Goal: Entertainment & Leisure: Browse casually

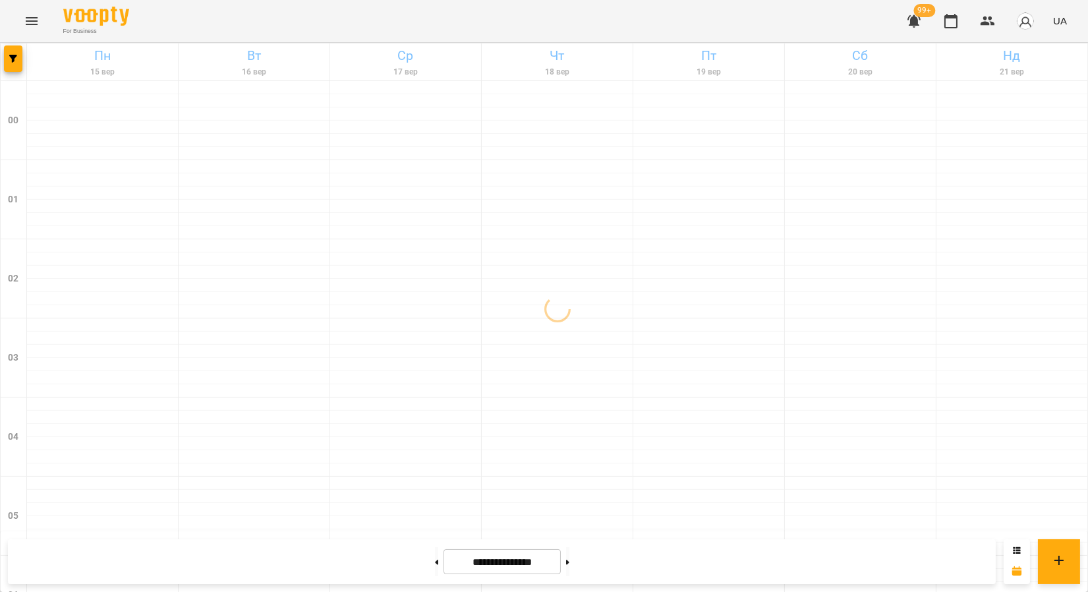
click at [38, 17] on icon "Menu" at bounding box center [32, 21] width 16 height 16
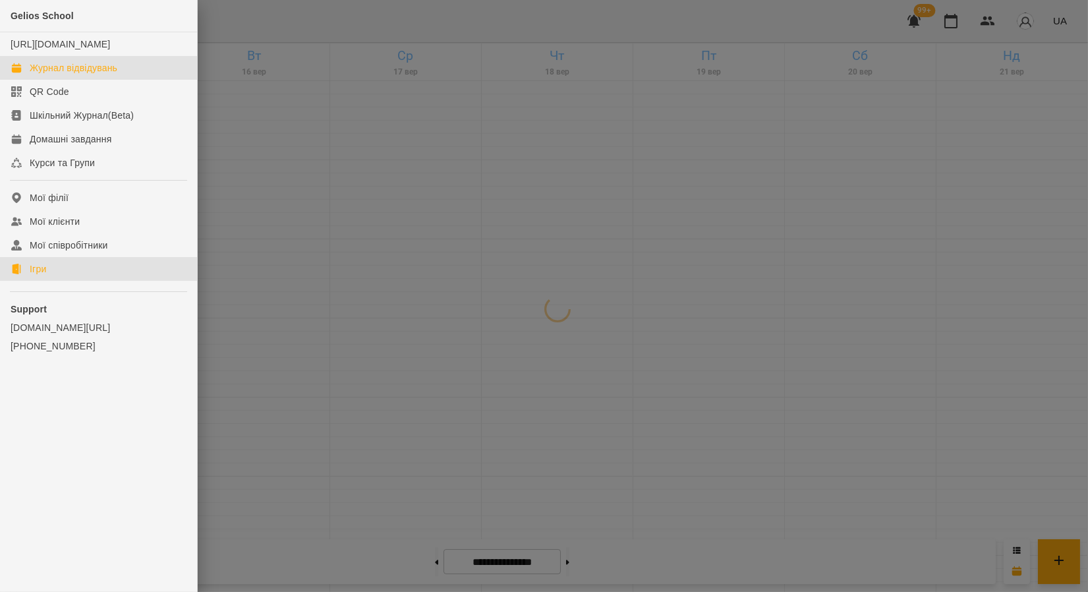
click at [48, 281] on link "Ігри" at bounding box center [98, 269] width 197 height 24
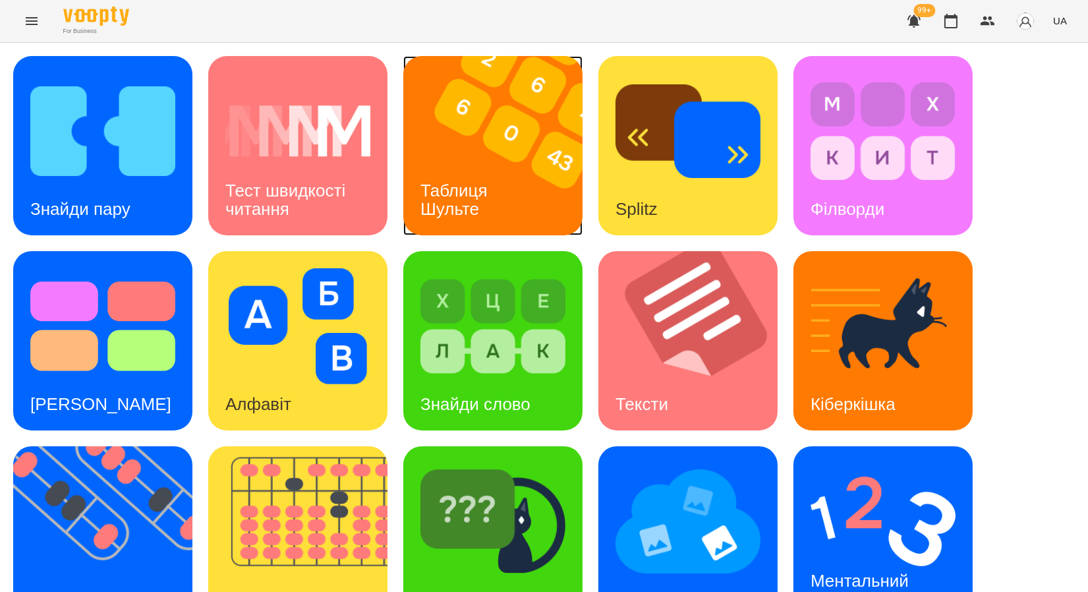
click at [491, 183] on h3 "Таблиця Шульте" at bounding box center [457, 200] width 72 height 38
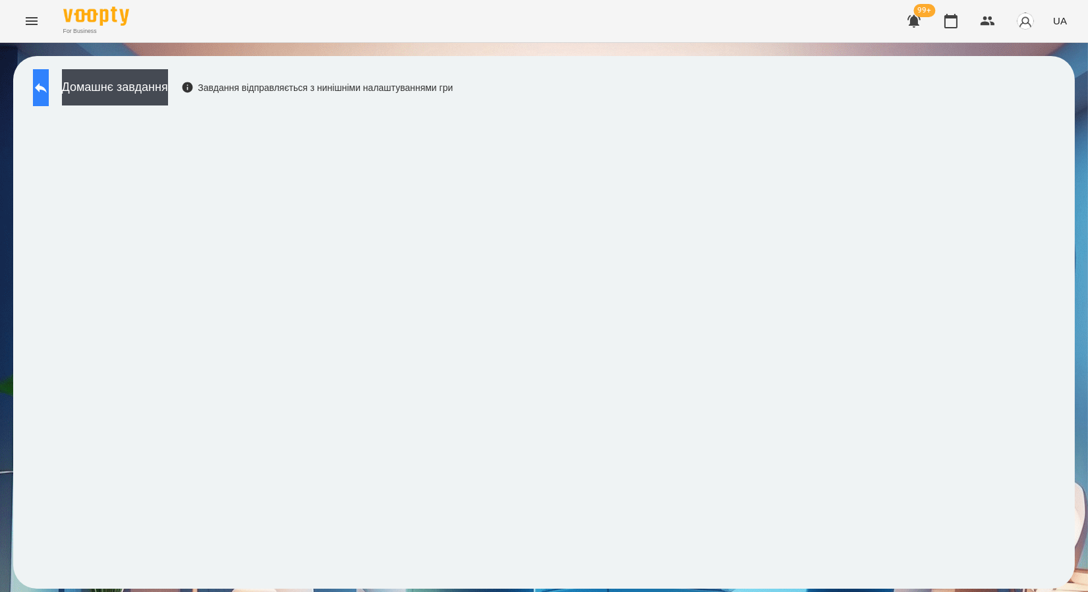
click at [49, 86] on icon at bounding box center [41, 88] width 16 height 16
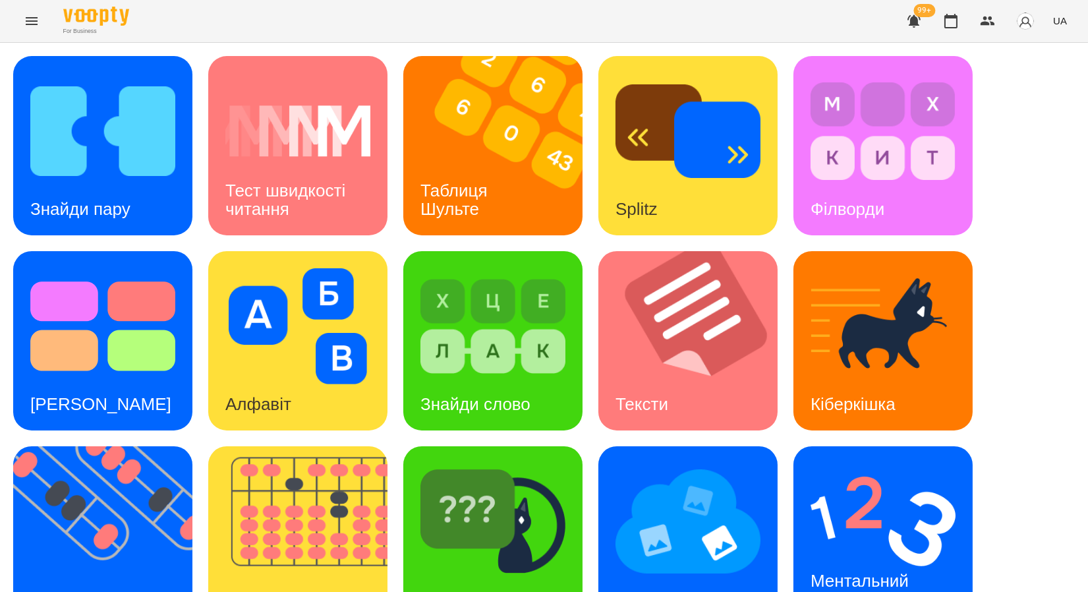
scroll to position [242, 0]
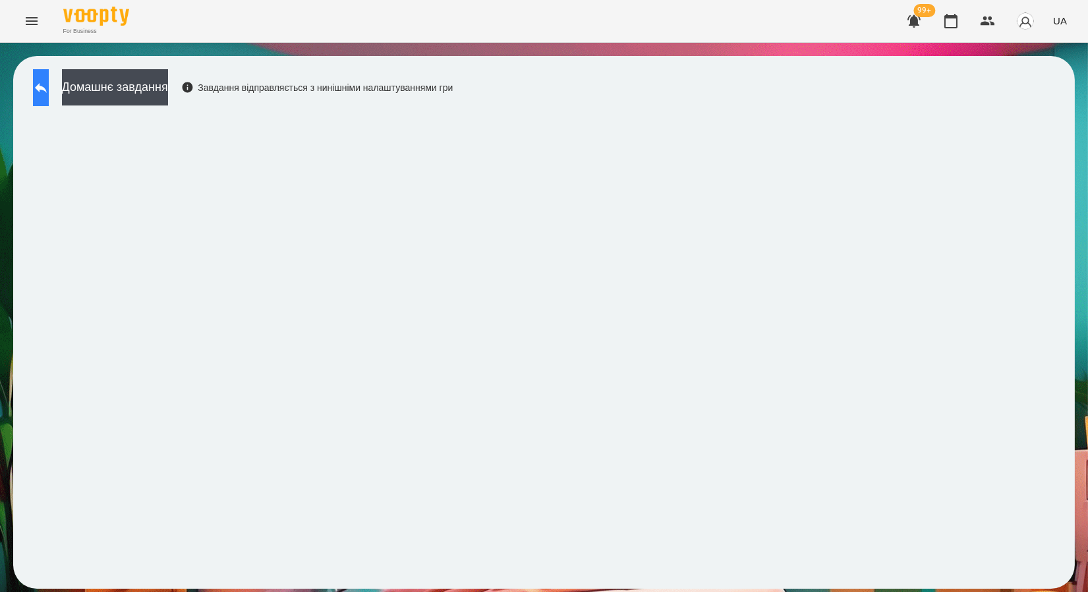
click at [49, 84] on icon at bounding box center [41, 88] width 16 height 16
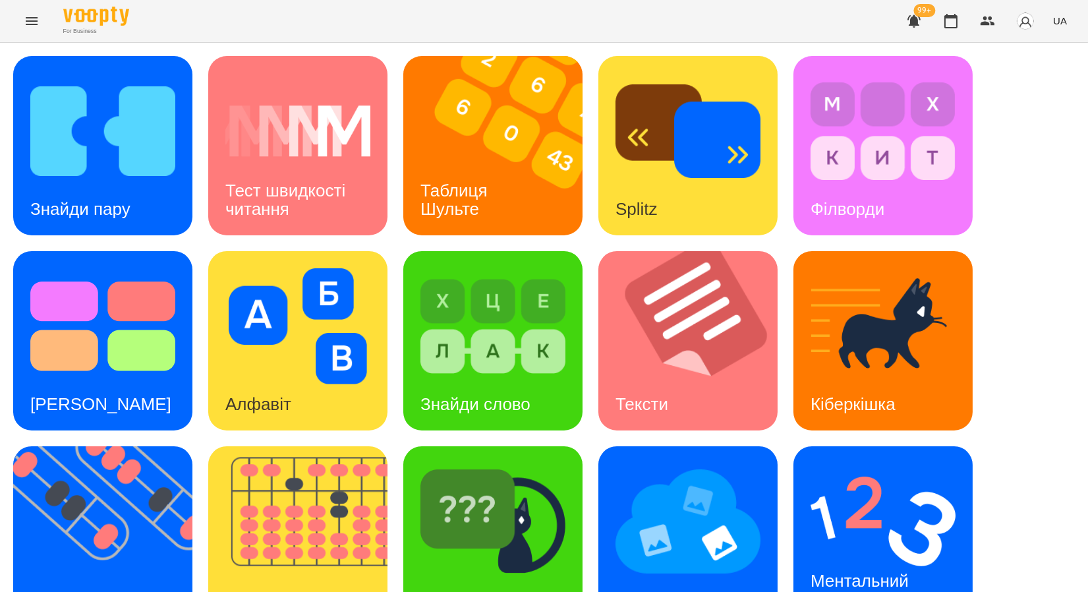
scroll to position [242, 0]
click at [551, 463] on img at bounding box center [493, 521] width 145 height 116
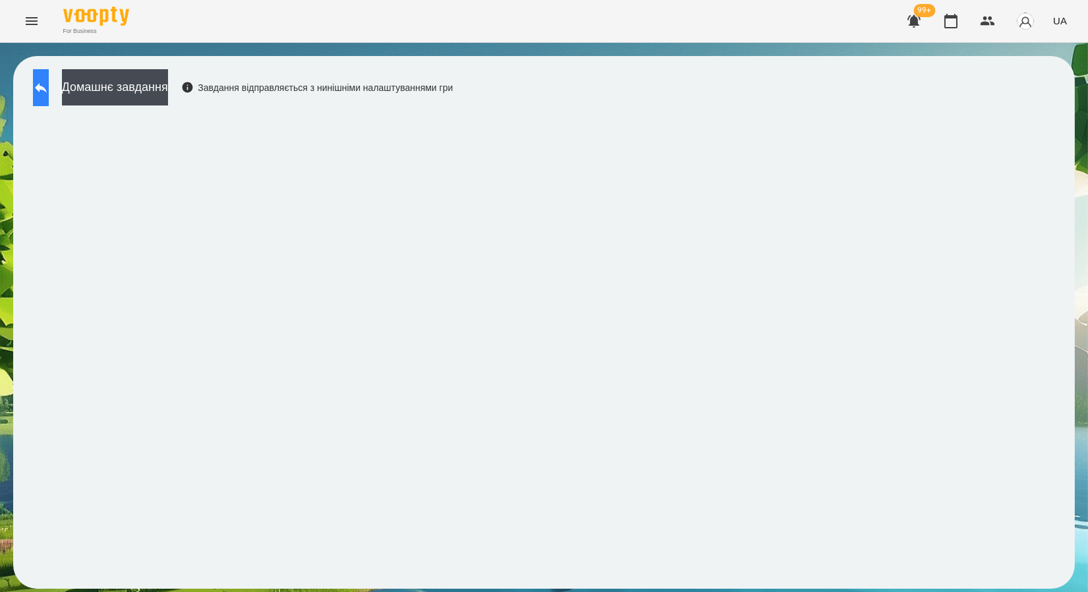
click at [49, 80] on icon at bounding box center [41, 88] width 16 height 16
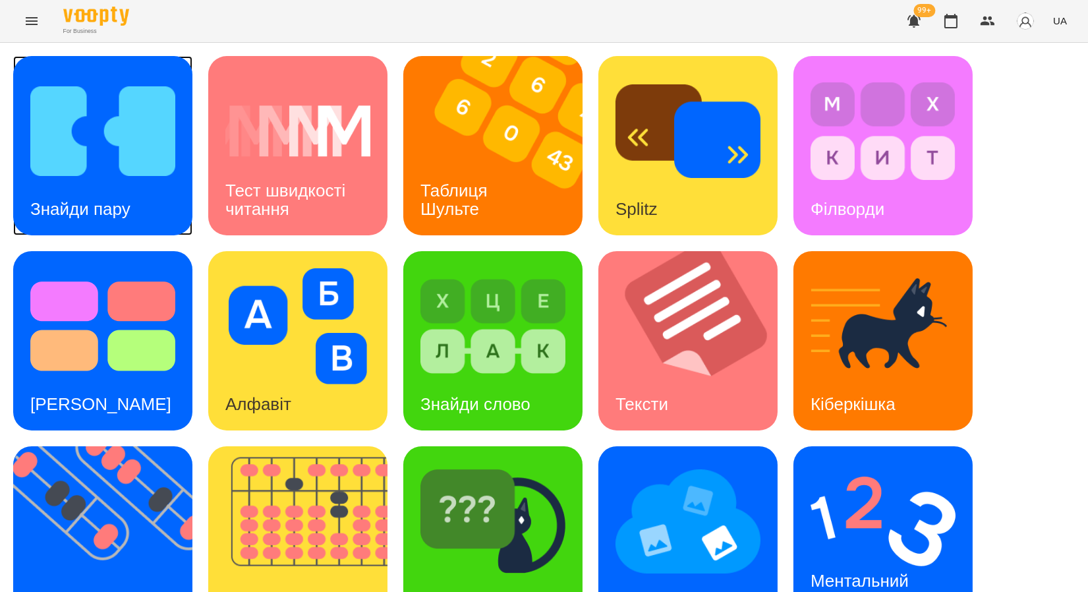
click at [137, 152] on img at bounding box center [102, 131] width 145 height 116
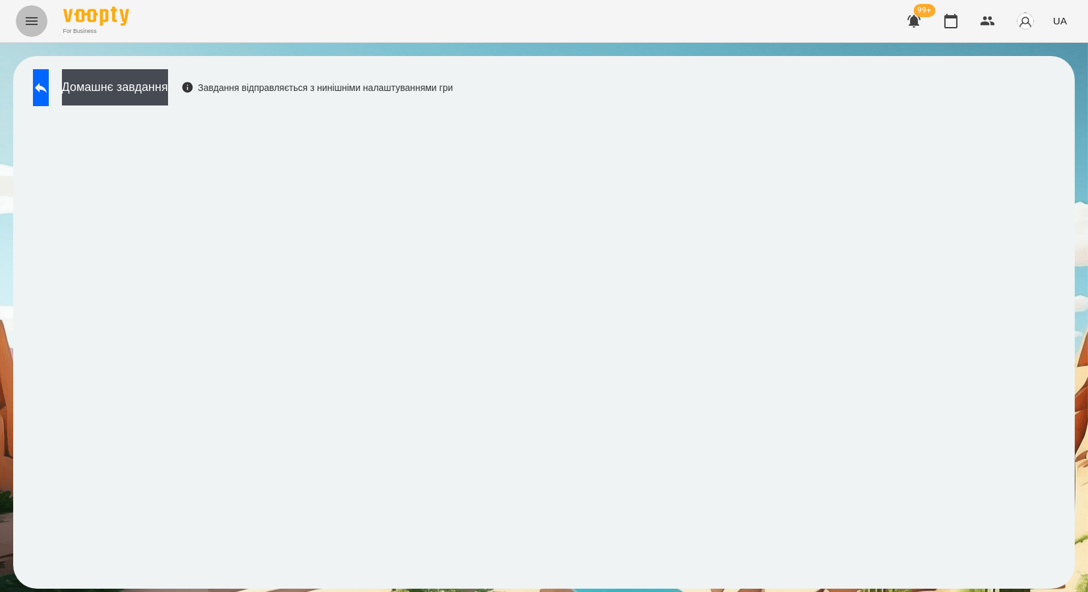
click at [36, 15] on icon "Menu" at bounding box center [32, 21] width 16 height 16
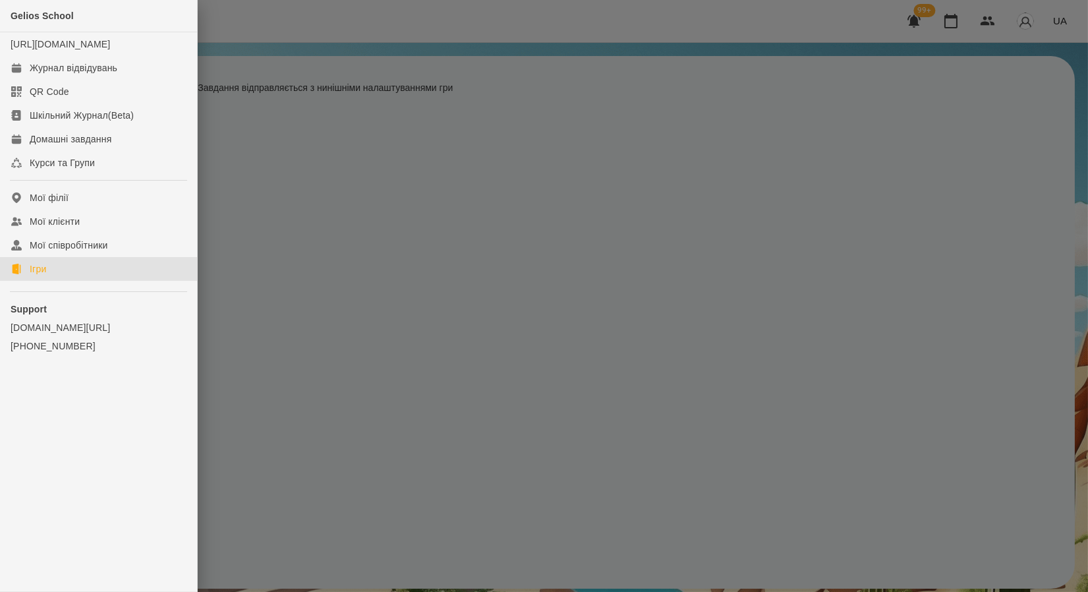
click at [56, 281] on link "Ігри" at bounding box center [98, 269] width 197 height 24
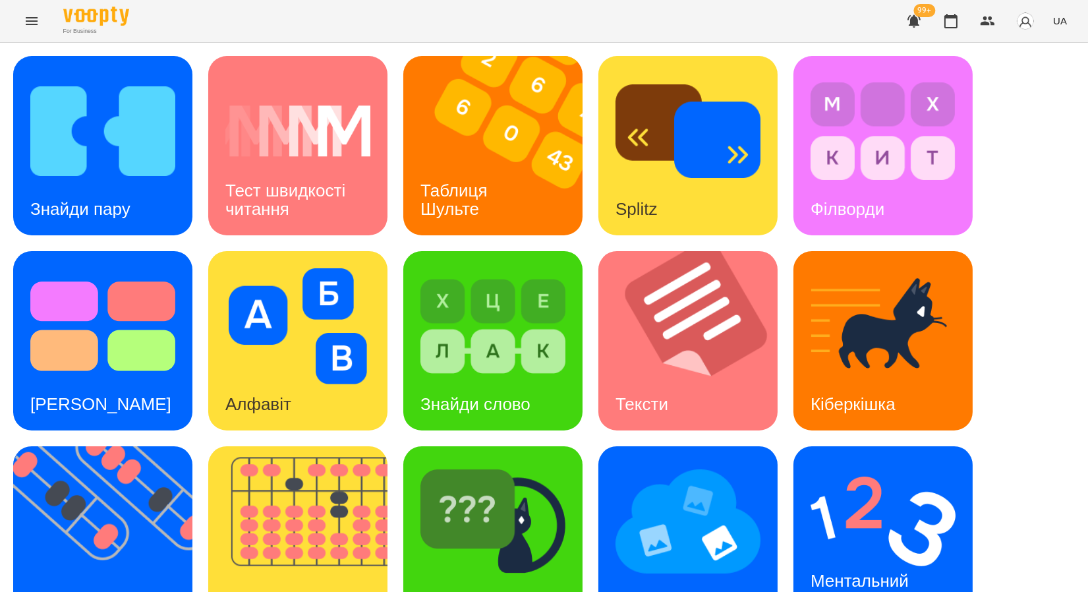
click at [36, 22] on icon "Menu" at bounding box center [32, 21] width 16 height 16
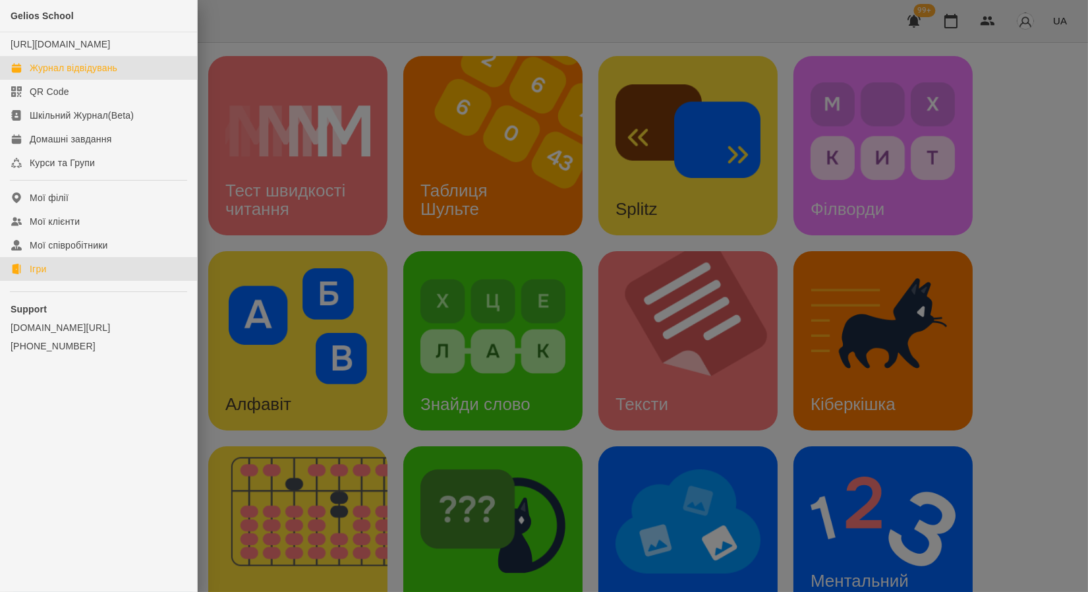
click at [78, 74] on div "Журнал відвідувань" at bounding box center [74, 67] width 88 height 13
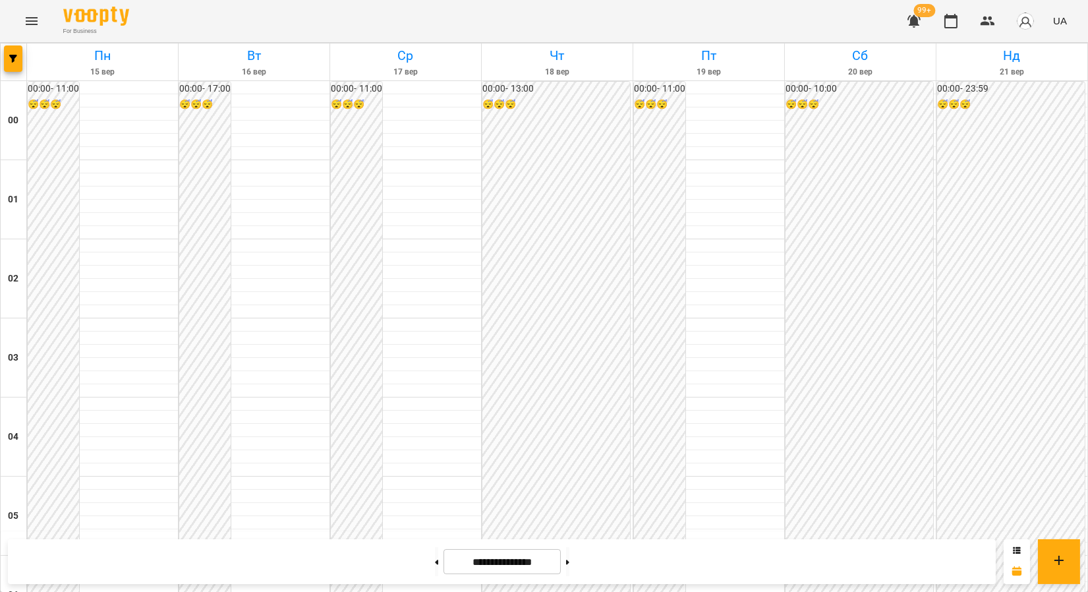
scroll to position [1446, 0]
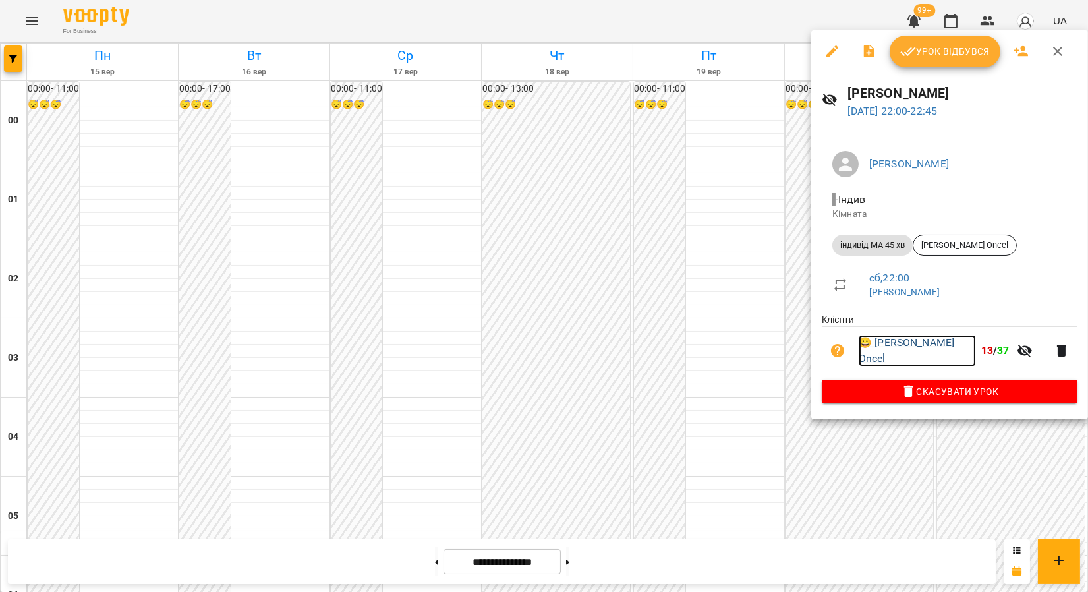
click at [915, 352] on link "😀 [PERSON_NAME] Oncel" at bounding box center [917, 350] width 117 height 31
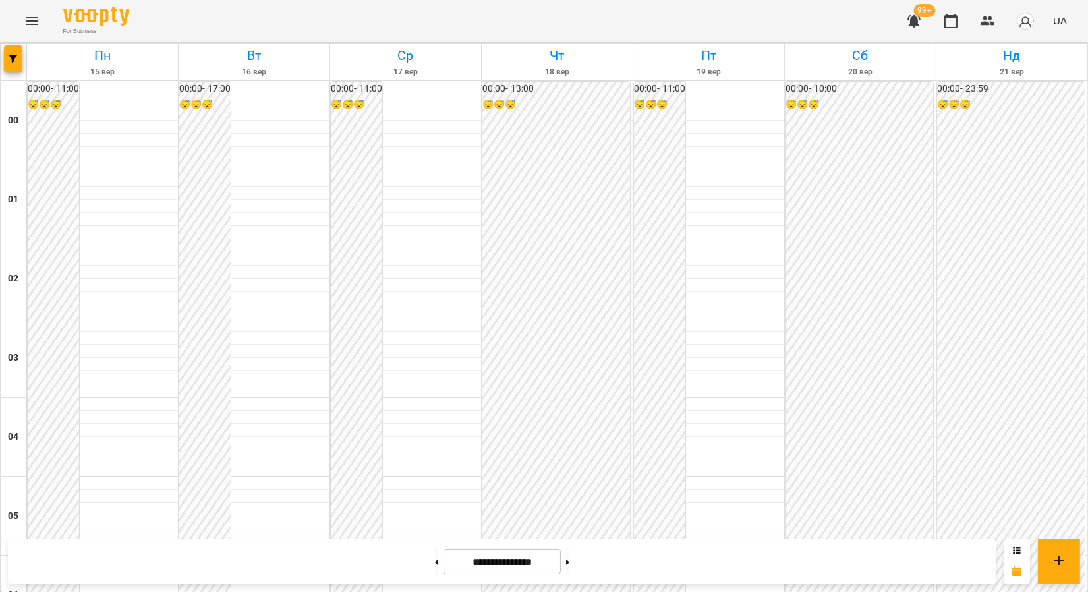
scroll to position [732, 0]
